Goal: Information Seeking & Learning: Check status

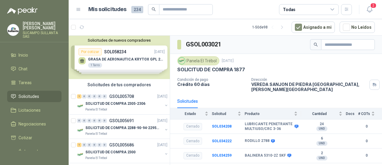
click at [130, 89] on div "Solicitudes de tus compradores" at bounding box center [119, 84] width 101 height 11
click at [130, 94] on p "GSOL005708" at bounding box center [121, 96] width 25 height 4
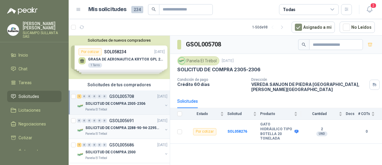
click at [125, 122] on p "GSOL005691" at bounding box center [121, 120] width 25 height 4
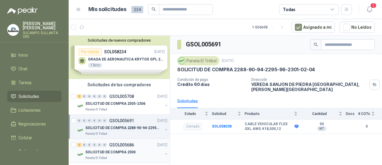
click at [137, 147] on div "1 0 0 0 0 0 GSOL005686 [DATE]" at bounding box center [123, 144] width 92 height 7
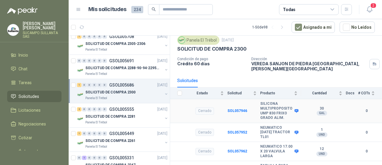
scroll to position [30, 0]
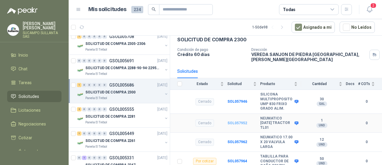
click at [238, 121] on b "SOL057952" at bounding box center [238, 123] width 20 height 4
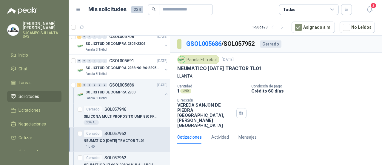
click at [277, 42] on div "Cerrado" at bounding box center [271, 43] width 22 height 7
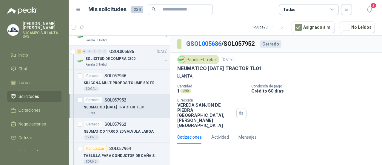
scroll to position [119, 0]
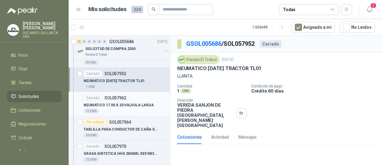
click at [122, 107] on p "NEUMATICO 17.00 X 20 VALVULA LARGA" at bounding box center [119, 105] width 70 height 6
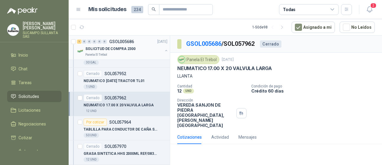
click at [135, 52] on div "Panela El Trébol" at bounding box center [123, 54] width 77 height 5
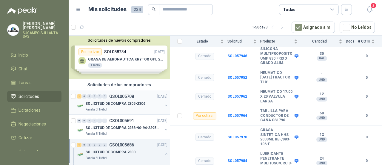
click at [128, 94] on p "GSOL005708" at bounding box center [121, 96] width 25 height 4
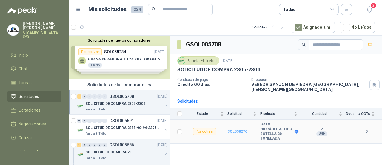
click at [234, 129] on b "SOL058276" at bounding box center [238, 131] width 20 height 4
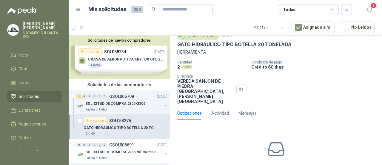
scroll to position [47, 0]
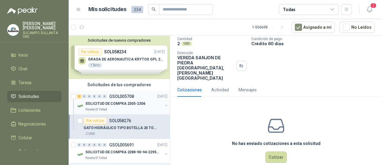
click at [122, 100] on div "SOLICITUD DE COMPRA 2305-2306" at bounding box center [123, 103] width 77 height 7
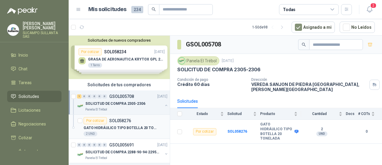
drag, startPoint x: 134, startPoint y: 129, endPoint x: 137, endPoint y: 119, distance: 10.1
click at [134, 129] on p "GATO HIDRÁULICO TIPO BOTELLA 20 TONELADA" at bounding box center [121, 128] width 74 height 6
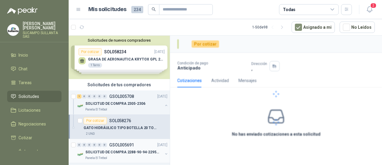
click at [138, 145] on div "0 0 0 0 0 0 GSOL005691 [DATE]" at bounding box center [123, 144] width 92 height 7
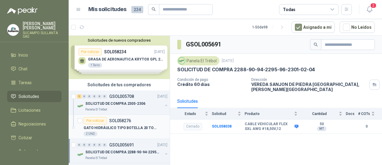
scroll to position [60, 0]
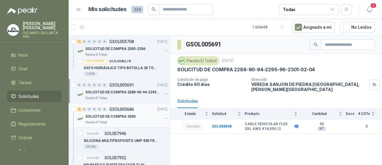
click at [132, 118] on p "SOLICITUD DE COMPRA 2300" at bounding box center [110, 117] width 50 height 6
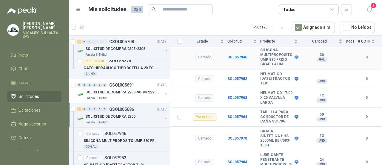
scroll to position [75, 0]
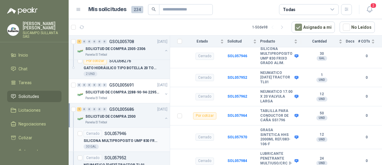
click at [124, 138] on p "SILICONA MULTIPROPOSITO UMP 830 FRIXO GRADO ALIM." at bounding box center [121, 141] width 74 height 6
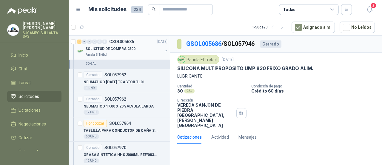
scroll to position [149, 0]
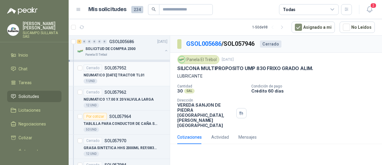
click at [128, 77] on p "NEUMATICO [DATE] TRACTOR TL01" at bounding box center [114, 75] width 61 height 6
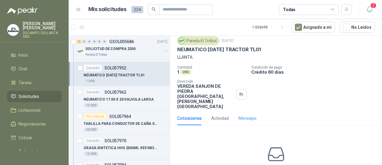
scroll to position [31, 0]
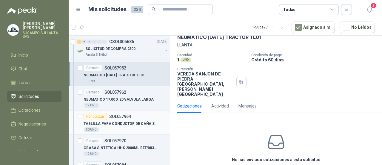
click at [126, 122] on p "TABLILLA PARA CONDUCTOR DE CAÑA SS1796" at bounding box center [121, 124] width 74 height 6
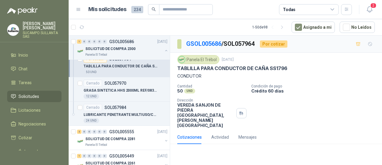
scroll to position [209, 0]
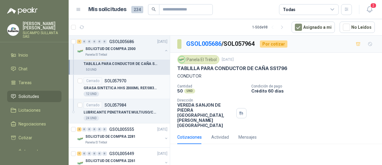
click at [133, 89] on p "GRASA SINTETICA HHS 2000ML REF/083-106-F" at bounding box center [121, 88] width 74 height 6
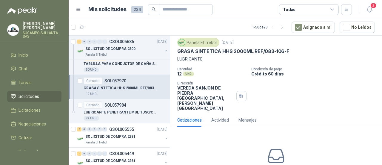
scroll to position [31, 0]
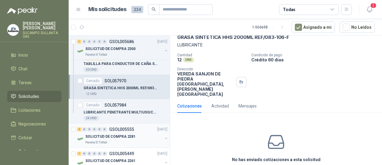
click at [108, 133] on div "SOLICITUD DE COMPRA 2281" at bounding box center [123, 136] width 77 height 7
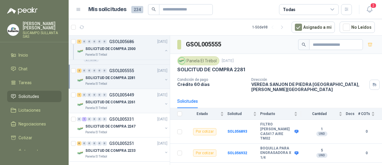
scroll to position [269, 0]
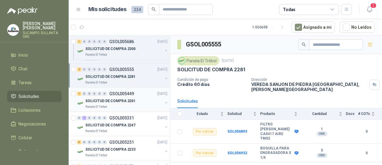
click at [131, 97] on div "SOLICITUD DE COMPRA 2261" at bounding box center [123, 100] width 77 height 7
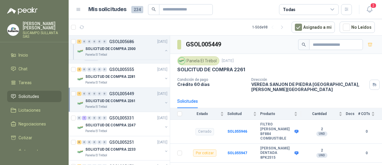
scroll to position [53, 0]
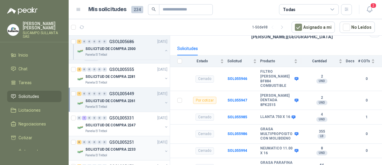
click at [121, 140] on p "GSOL005251" at bounding box center [121, 142] width 25 height 4
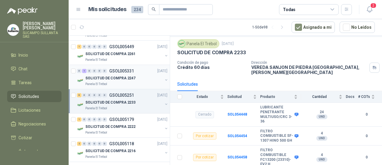
scroll to position [358, 0]
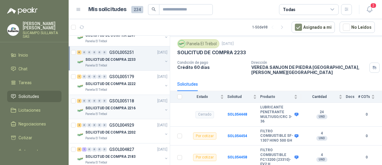
click at [117, 105] on p "SOLICITUD DE COMPRA 2216" at bounding box center [110, 108] width 50 height 6
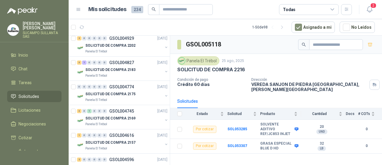
scroll to position [448, 0]
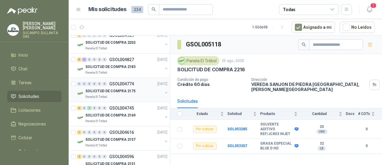
click at [121, 88] on p "SOLICITUD DE COMPRA 2175" at bounding box center [110, 91] width 50 height 6
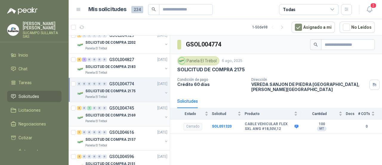
scroll to position [508, 0]
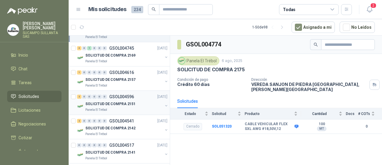
click at [130, 107] on div "Panela El Trébol" at bounding box center [123, 109] width 77 height 5
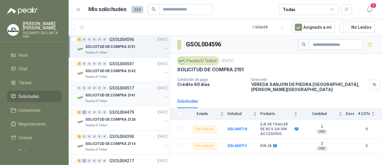
scroll to position [568, 0]
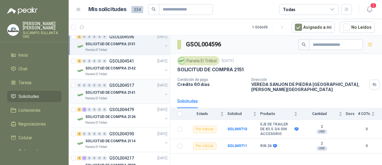
click at [102, 91] on p "SOLICITUD DE COMPRA 2141" at bounding box center [110, 93] width 50 height 6
